Goal: Find specific page/section: Find specific page/section

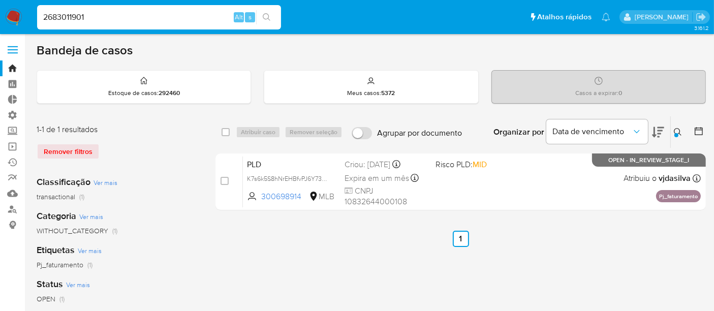
type input "2683011901"
click at [92, 18] on input "2683011901" at bounding box center [159, 17] width 244 height 13
click at [45, 18] on input "2683011901" at bounding box center [159, 17] width 244 height 13
click at [87, 19] on input "2683011901" at bounding box center [159, 17] width 244 height 13
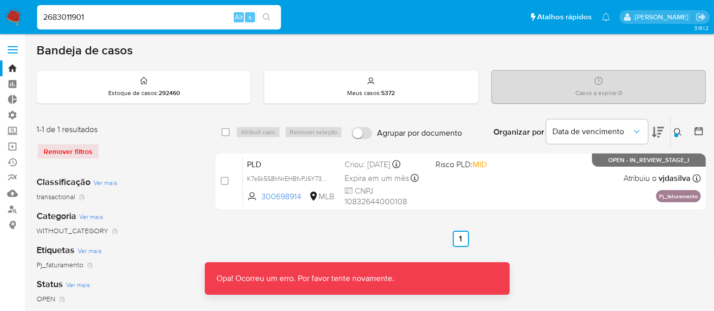
drag, startPoint x: 51, startPoint y: 14, endPoint x: 47, endPoint y: 18, distance: 5.8
click at [49, 16] on input "2683011901" at bounding box center [159, 17] width 244 height 13
drag, startPoint x: 43, startPoint y: 15, endPoint x: 94, endPoint y: 22, distance: 51.8
click at [94, 22] on input "2683011901" at bounding box center [159, 17] width 244 height 13
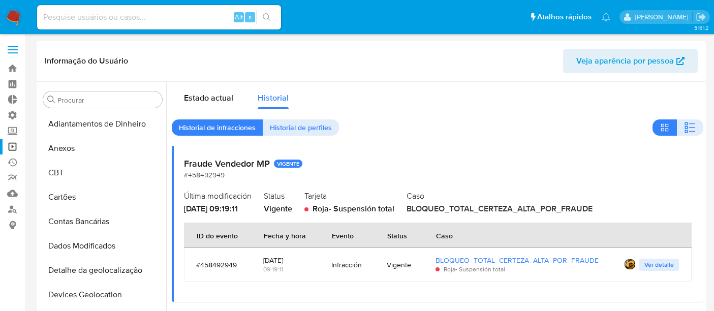
select select "10"
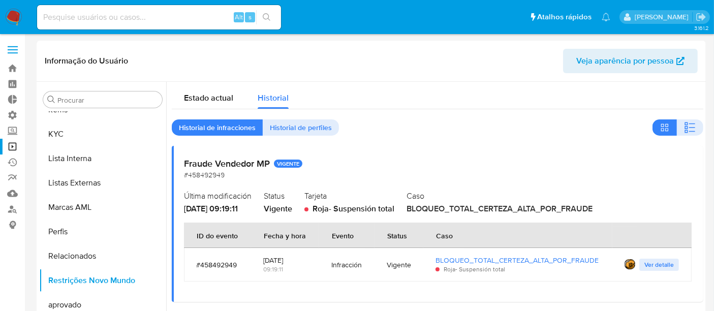
click at [85, 18] on input at bounding box center [159, 17] width 244 height 13
paste input "2683011901"
type input "2683011901"
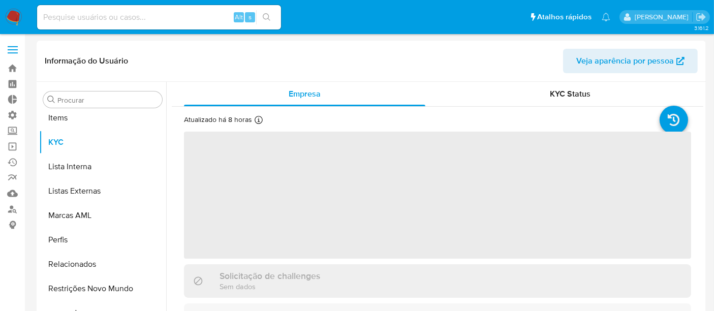
scroll to position [526, 0]
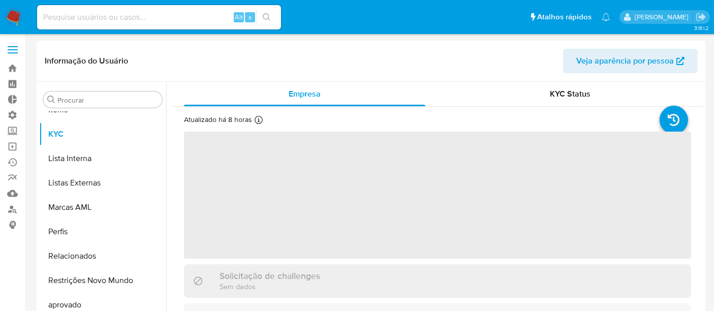
select select "10"
click at [95, 14] on input at bounding box center [159, 17] width 244 height 13
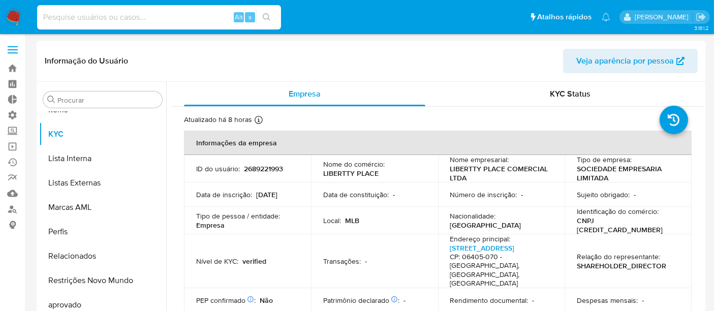
paste input "2683011901"
type input "2683011901"
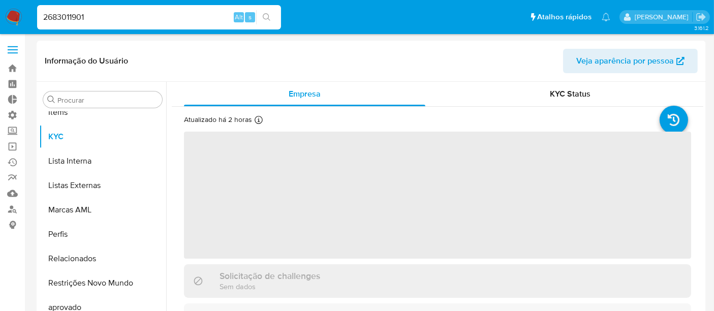
scroll to position [526, 0]
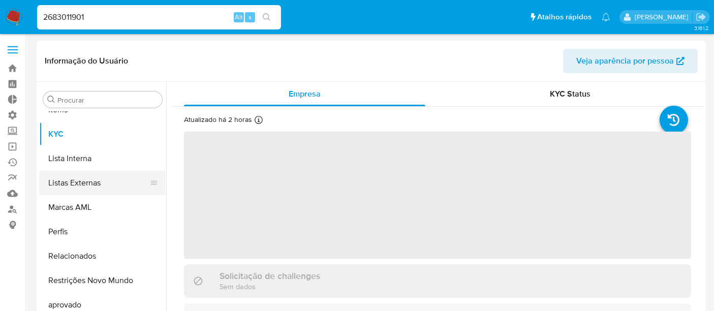
select select "10"
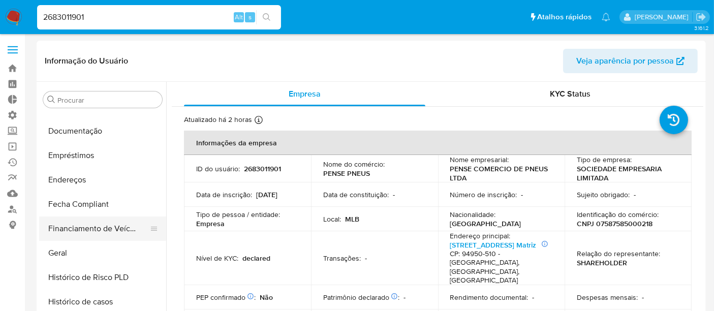
scroll to position [187, 0]
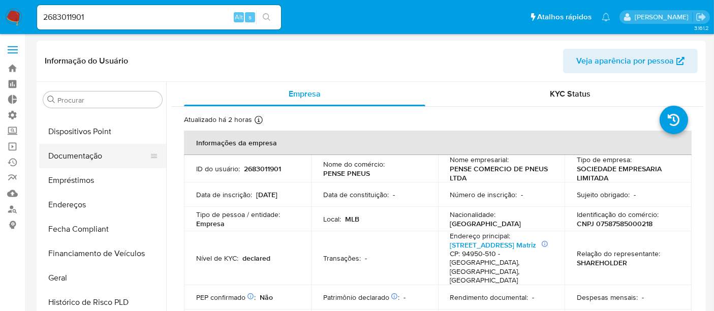
click at [92, 158] on button "Documentação" at bounding box center [98, 156] width 119 height 24
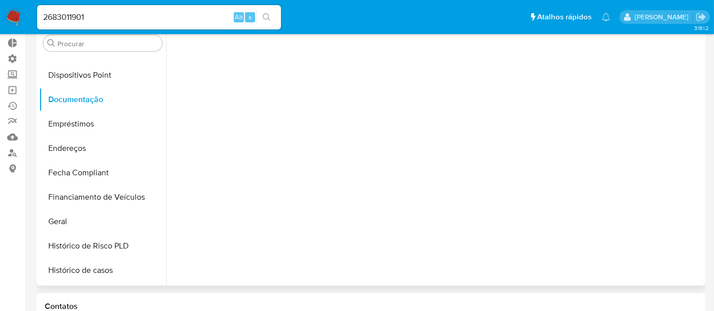
scroll to position [0, 0]
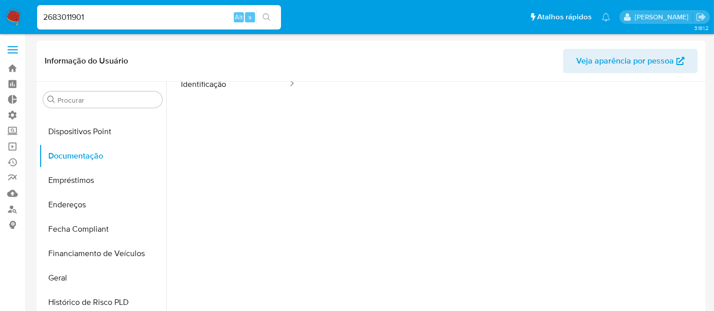
drag, startPoint x: 95, startPoint y: 17, endPoint x: 40, endPoint y: 15, distance: 55.4
click at [40, 15] on input "2683011901" at bounding box center [159, 17] width 244 height 13
click at [73, 158] on button "Documentação" at bounding box center [98, 156] width 119 height 24
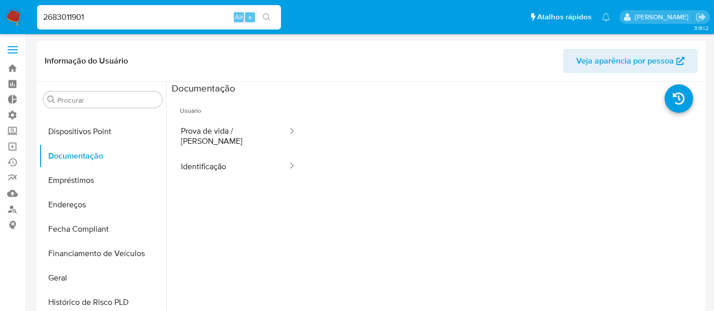
paste input "363993075"
type input "2363993075"
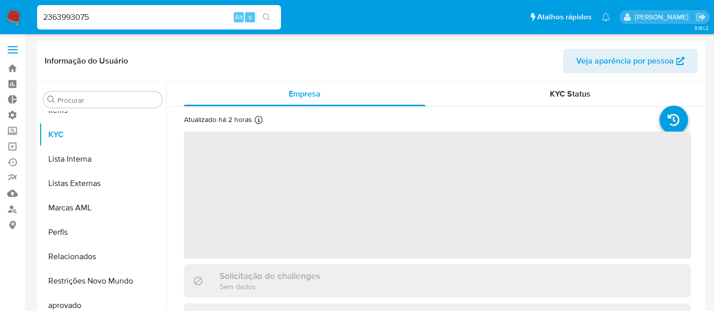
scroll to position [526, 0]
select select "10"
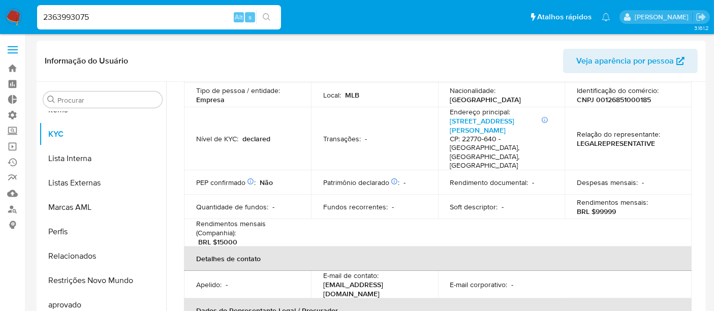
scroll to position [56, 0]
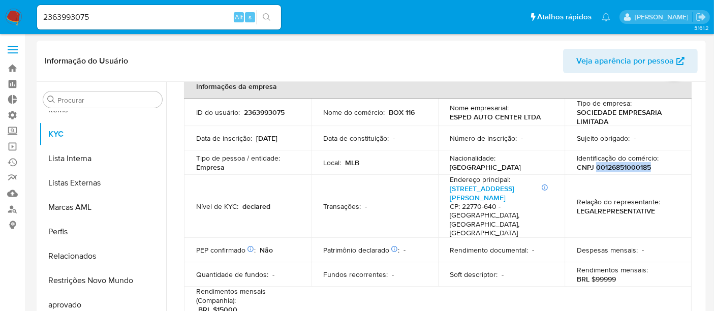
drag, startPoint x: 592, startPoint y: 166, endPoint x: 661, endPoint y: 166, distance: 69.1
click at [661, 166] on div "Identificação do comércio : CNPJ 00126851000185" at bounding box center [627, 162] width 103 height 18
copy p "00126851000185"
